Goal: Information Seeking & Learning: Learn about a topic

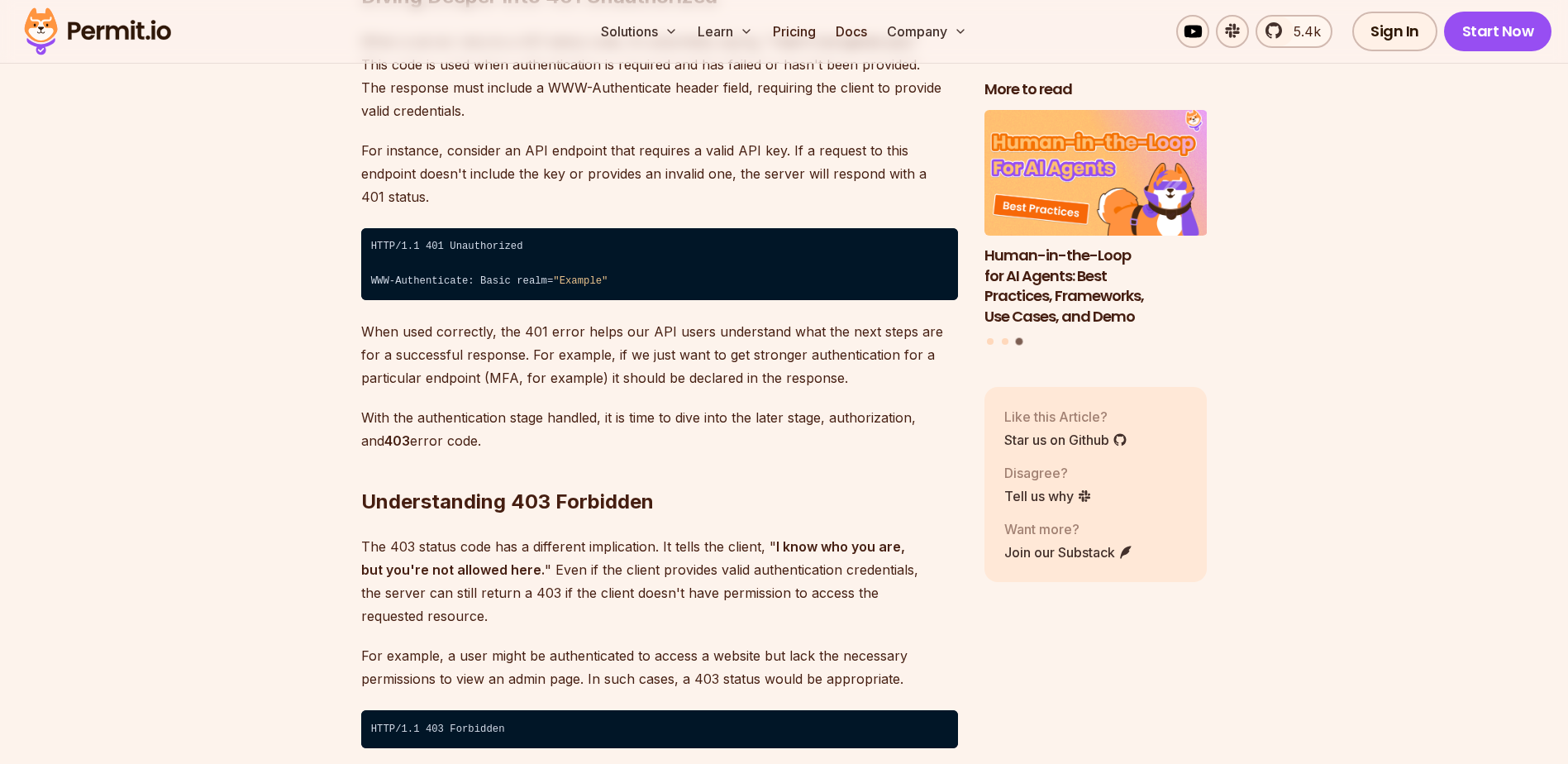
scroll to position [2728, 0]
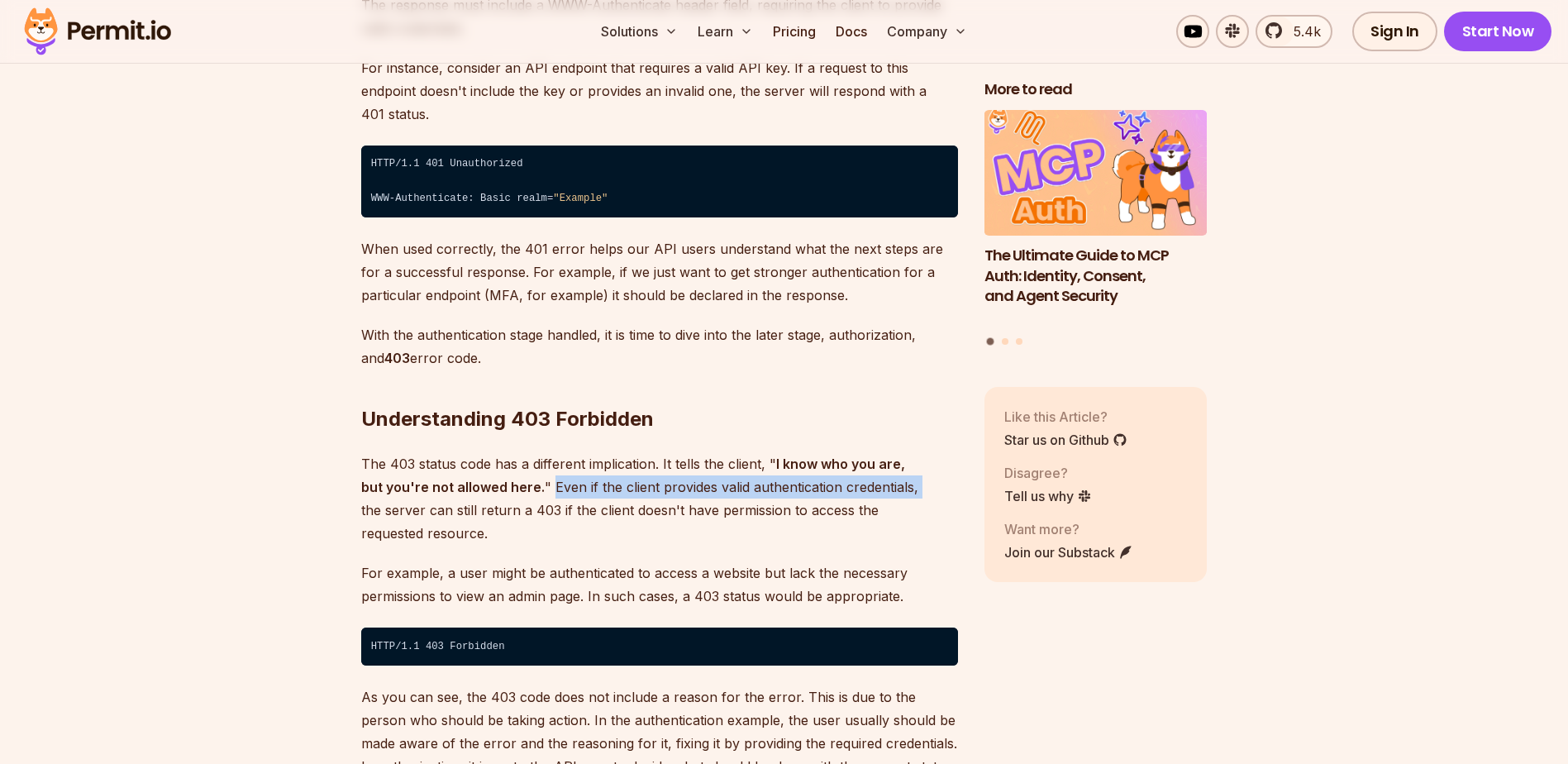
drag, startPoint x: 524, startPoint y: 466, endPoint x: 891, endPoint y: 465, distance: 367.0
click at [891, 465] on p "The 403 status code has a different implication. It tells the client, " I know …" at bounding box center [659, 499] width 597 height 93
drag, startPoint x: 891, startPoint y: 465, endPoint x: 717, endPoint y: 494, distance: 176.4
click at [727, 493] on p "The 403 status code has a different implication. It tells the client, " I know …" at bounding box center [659, 499] width 597 height 93
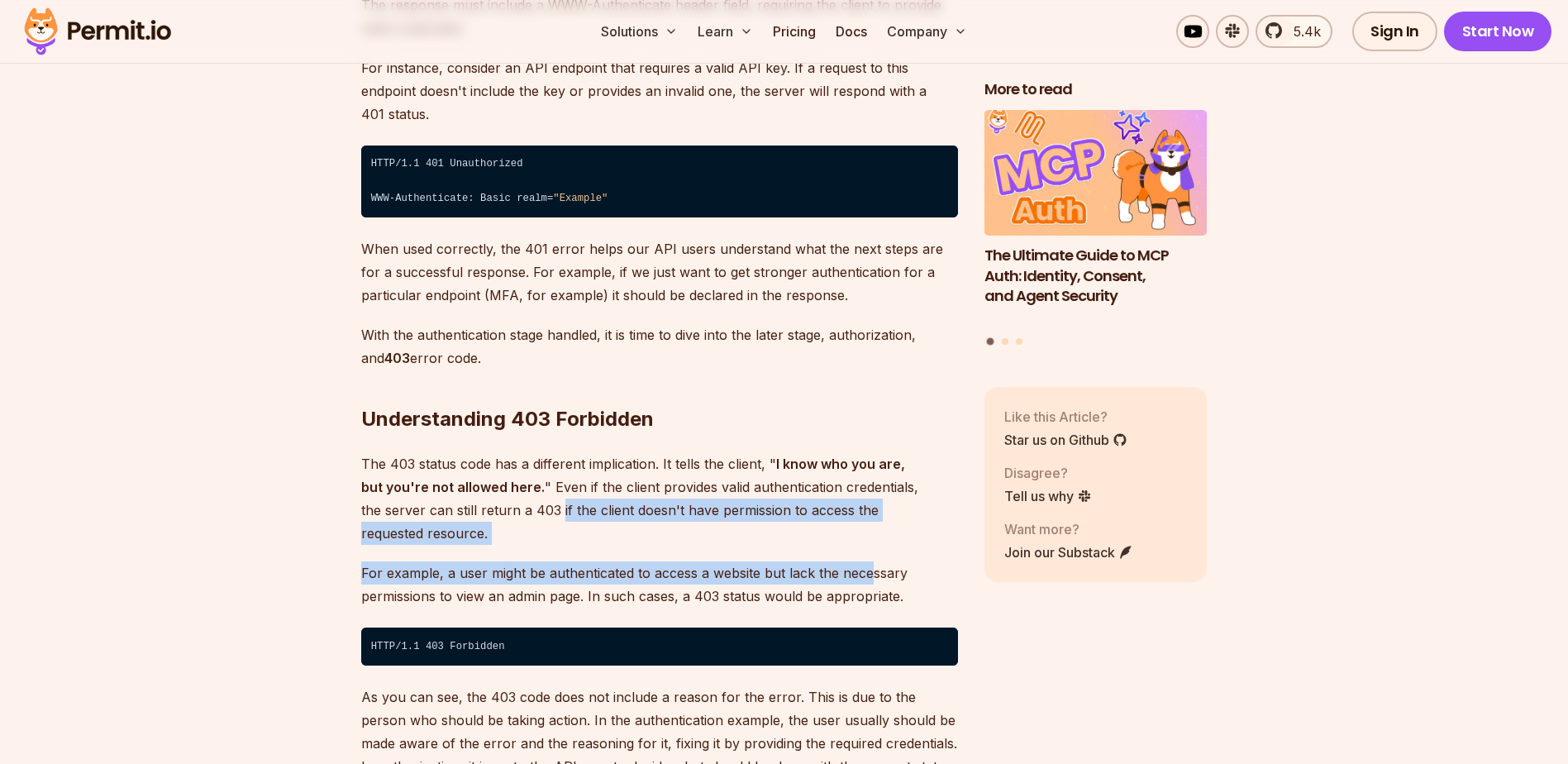
drag, startPoint x: 493, startPoint y: 488, endPoint x: 872, endPoint y: 501, distance: 379.2
drag, startPoint x: 485, startPoint y: 516, endPoint x: 503, endPoint y: 516, distance: 18.0
click at [485, 562] on p "For example, a user might be authenticated to access a website but lack the nec…" at bounding box center [659, 584] width 597 height 46
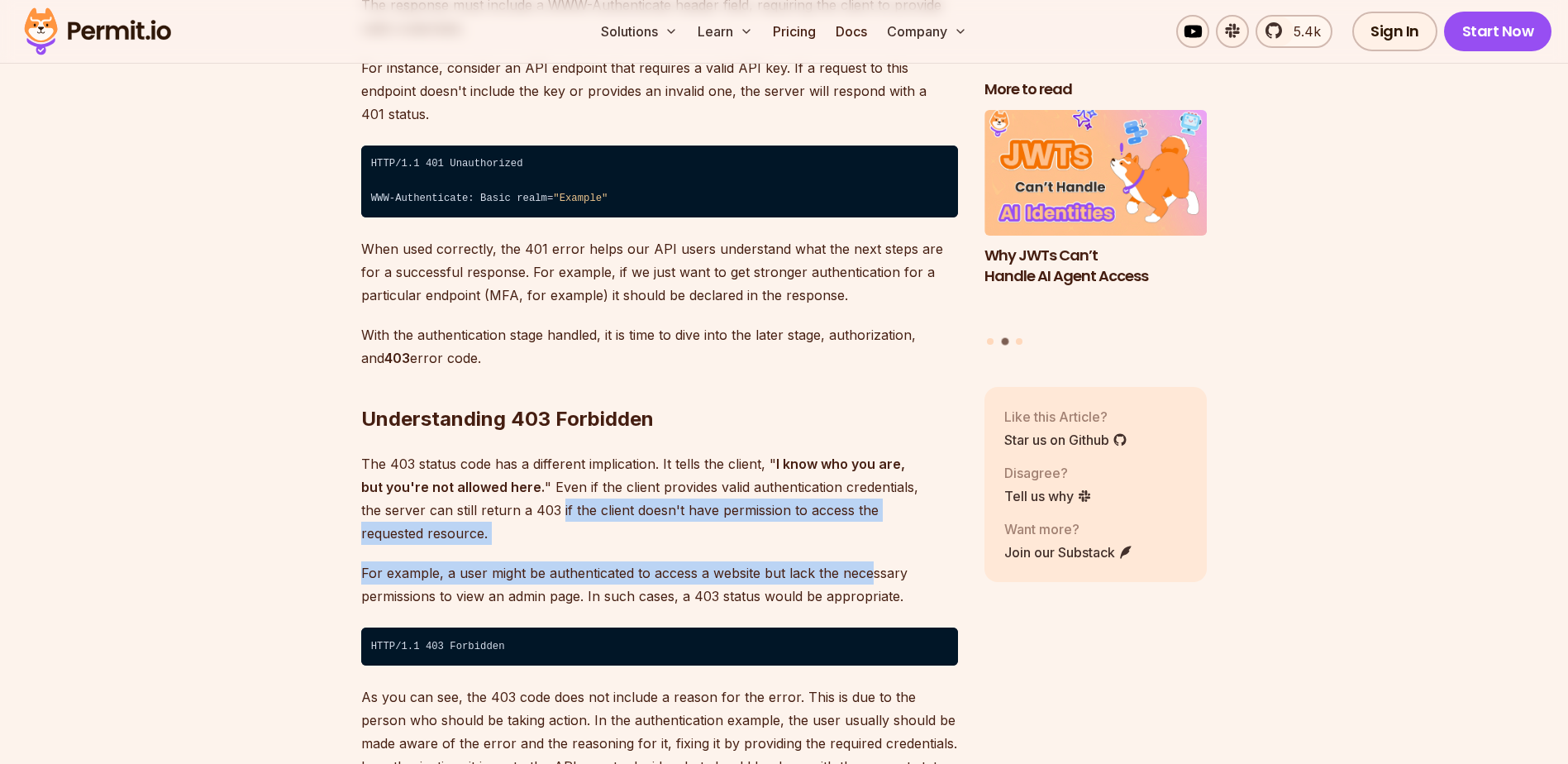
click at [531, 562] on p "For example, a user might be authenticated to access a website but lack the nec…" at bounding box center [659, 584] width 597 height 46
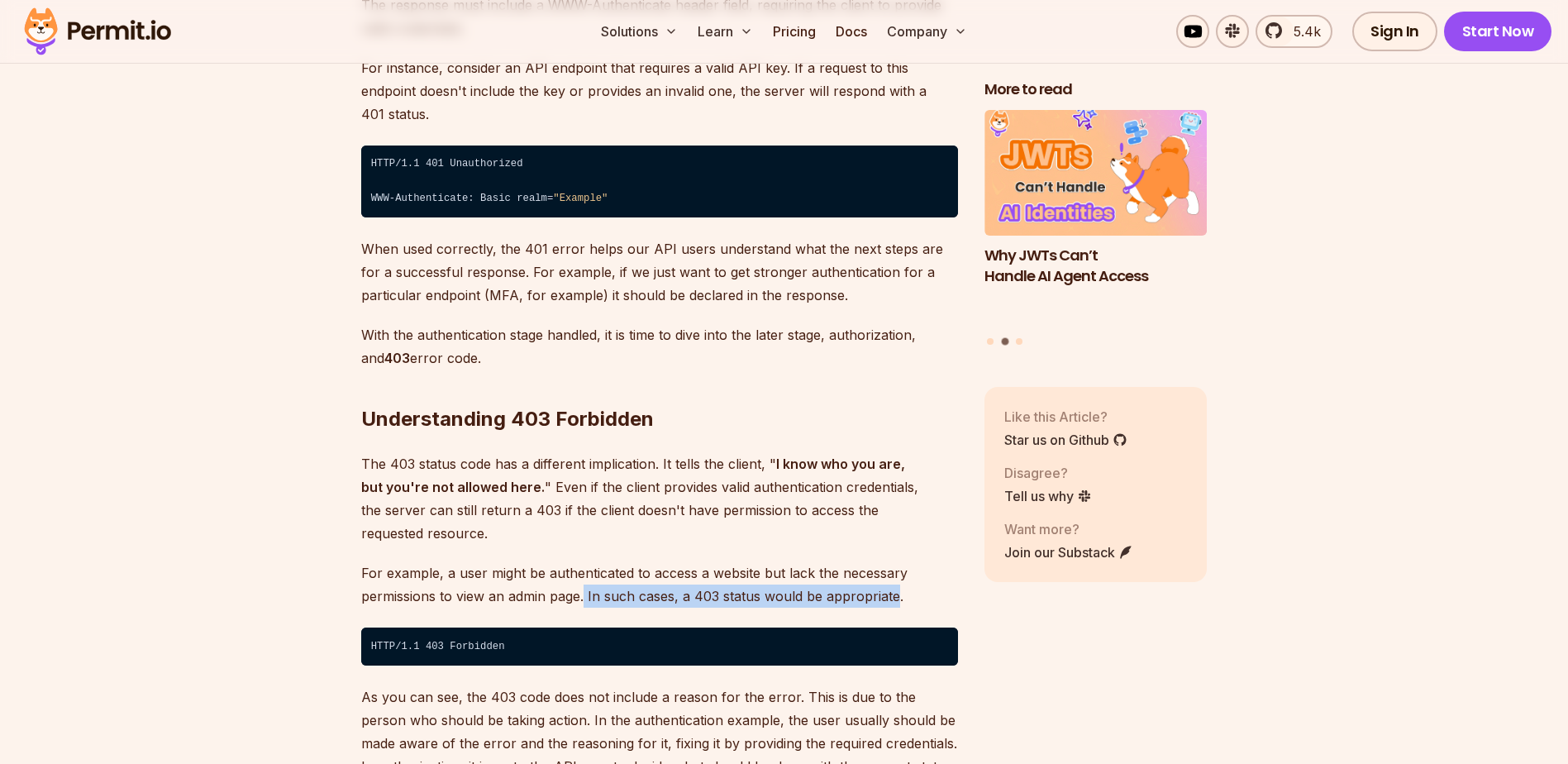
drag, startPoint x: 583, startPoint y: 550, endPoint x: 897, endPoint y: 556, distance: 314.1
click at [897, 562] on p "For example, a user might be authenticated to access a website but lack the nec…" at bounding box center [659, 584] width 597 height 46
drag, startPoint x: 897, startPoint y: 556, endPoint x: 675, endPoint y: 536, distance: 222.9
click at [675, 562] on p "For example, a user might be authenticated to access a website but lack the nec…" at bounding box center [659, 584] width 597 height 46
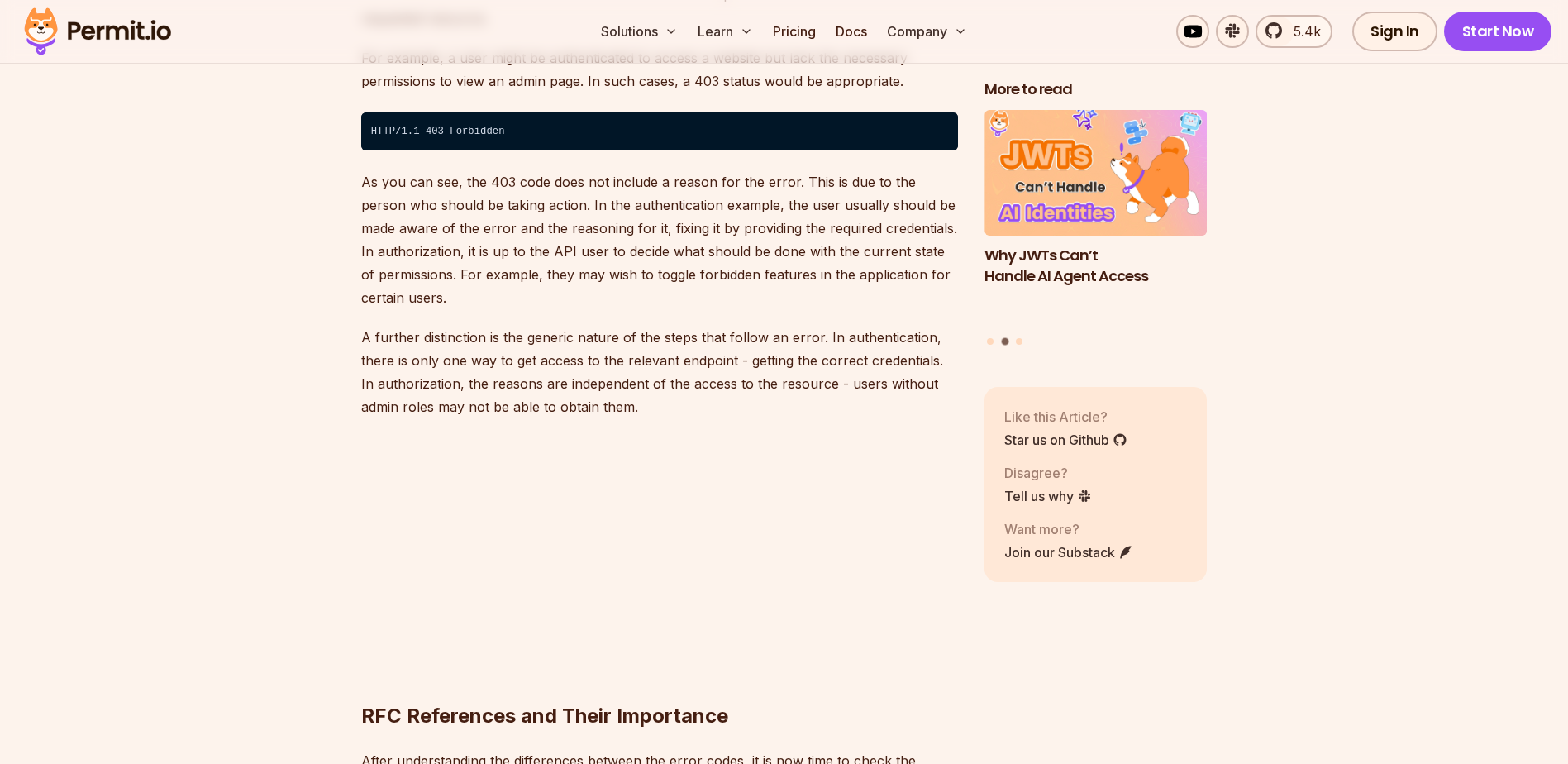
scroll to position [3307, 0]
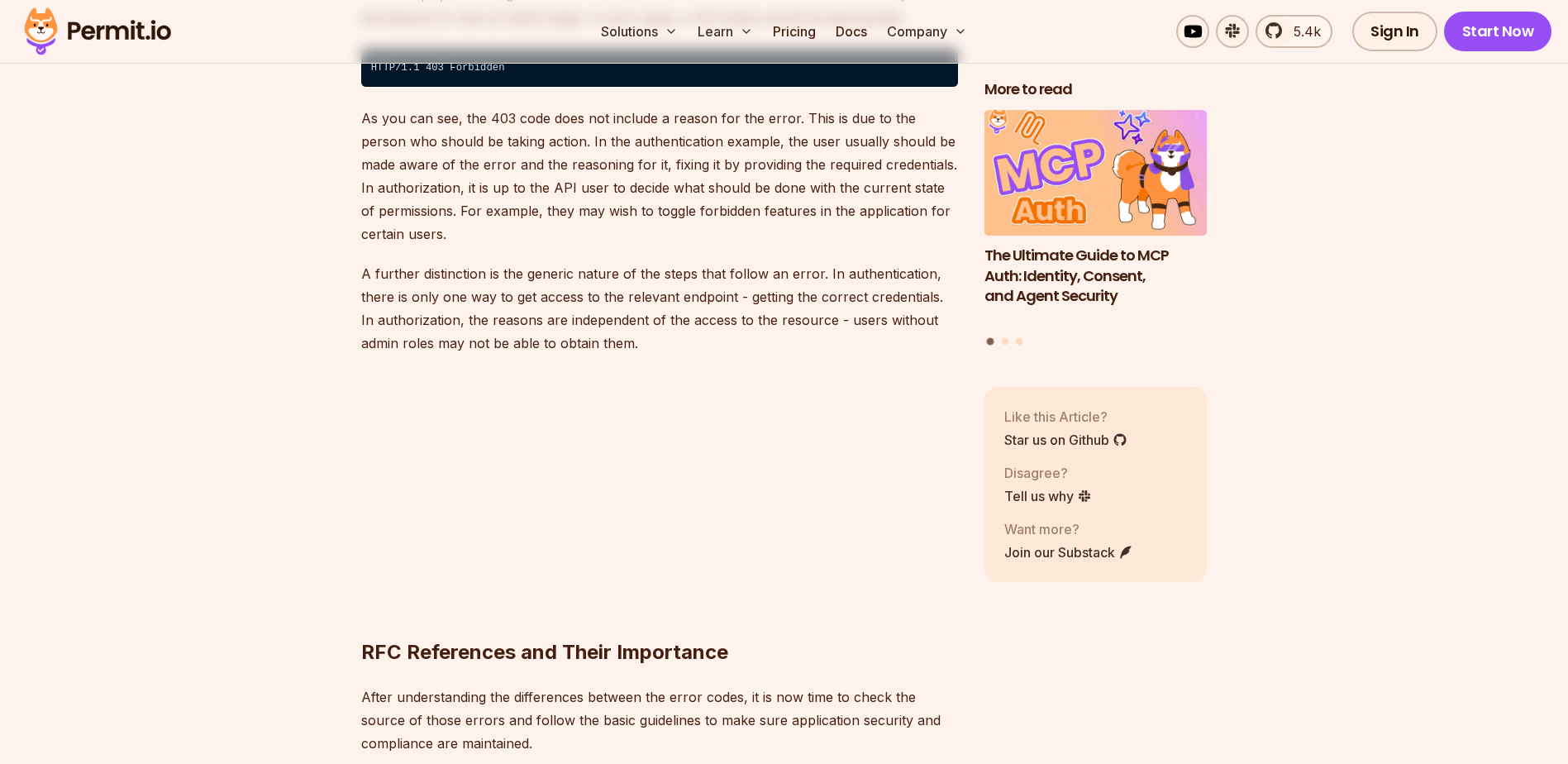
click at [889, 686] on p "After understanding the differences between the error codes, it is now time to …" at bounding box center [659, 720] width 597 height 69
